Goal: Find specific page/section

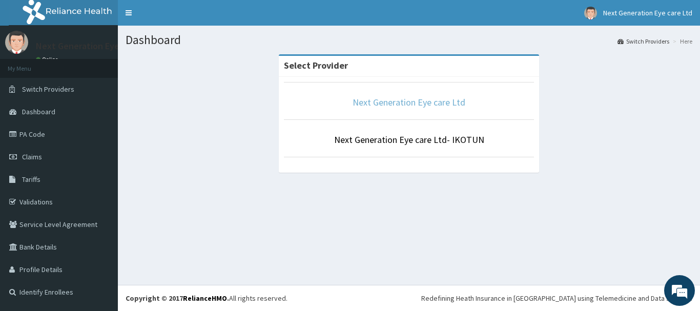
click at [377, 96] on link "Next Generation Eye care Ltd" at bounding box center [409, 102] width 113 height 12
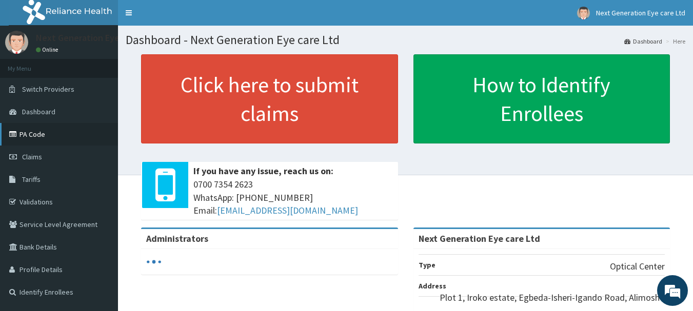
click at [45, 133] on link "PA Code" at bounding box center [59, 134] width 118 height 23
